Goal: Transaction & Acquisition: Subscribe to service/newsletter

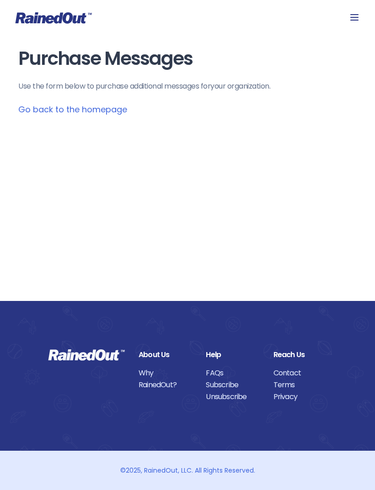
click at [355, 19] on icon at bounding box center [354, 17] width 11 height 11
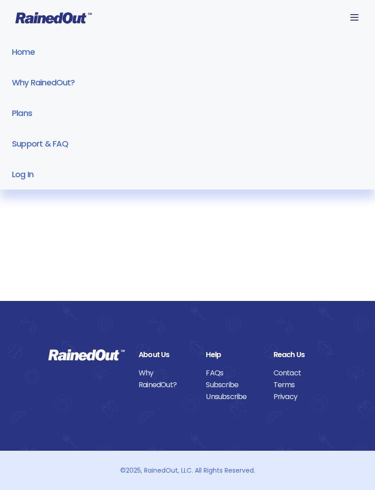
click at [37, 55] on link "Home" at bounding box center [187, 52] width 375 height 31
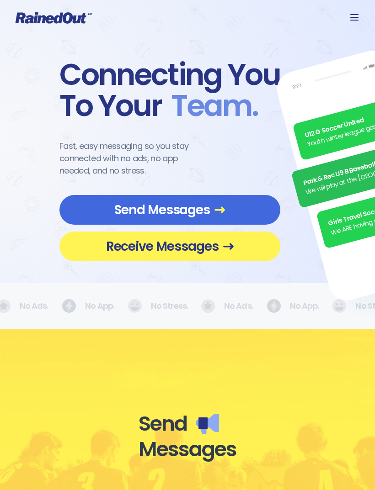
click at [104, 248] on span "Receive Messages" at bounding box center [169, 247] width 193 height 16
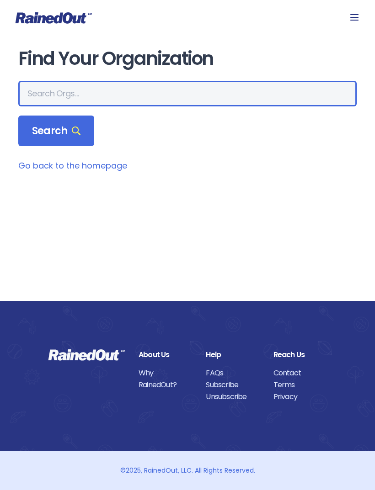
click at [285, 96] on input "text" at bounding box center [187, 94] width 338 height 26
type input "East shore travel league"
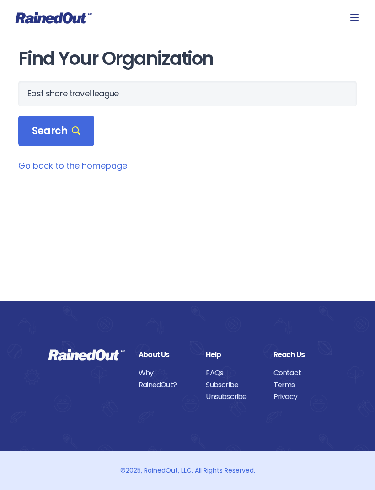
click at [72, 133] on icon at bounding box center [76, 131] width 9 height 9
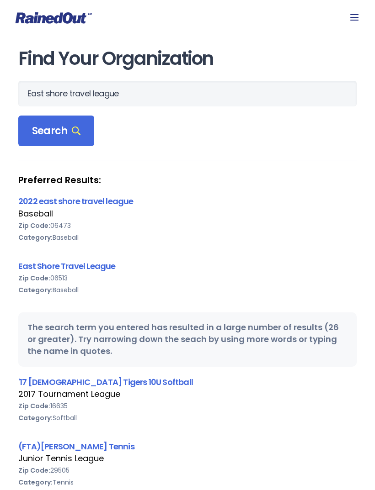
click at [35, 268] on link "East Shore Travel League" at bounding box center [66, 266] width 97 height 11
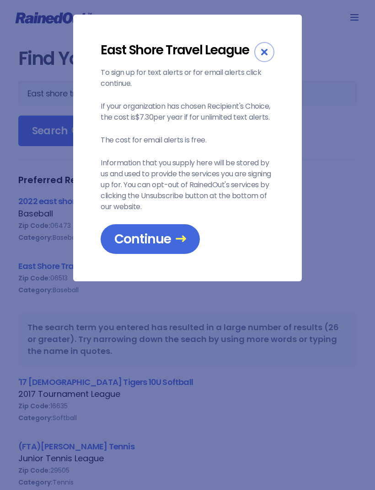
click at [152, 241] on span "Continue" at bounding box center [150, 239] width 72 height 16
